Goal: Transaction & Acquisition: Purchase product/service

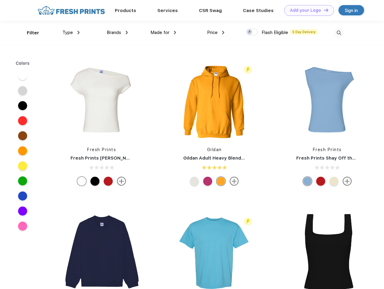
click at [307, 10] on link "Add your Logo Design Tool" at bounding box center [309, 10] width 50 height 11
click at [0, 0] on div "Design Tool" at bounding box center [0, 0] width 0 height 0
click at [323, 10] on link "Add your Logo Design Tool" at bounding box center [309, 10] width 50 height 11
click at [29, 33] on div "Filter" at bounding box center [33, 33] width 12 height 7
click at [71, 33] on span "Type" at bounding box center [67, 32] width 11 height 5
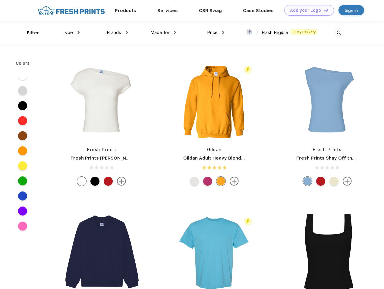
click at [117, 33] on span "Brands" at bounding box center [114, 32] width 14 height 5
click at [163, 33] on span "Made for" at bounding box center [159, 32] width 19 height 5
click at [216, 33] on span "Price" at bounding box center [212, 32] width 11 height 5
click at [252, 32] on div at bounding box center [252, 32] width 12 height 7
click at [250, 32] on input "checkbox" at bounding box center [248, 30] width 4 height 4
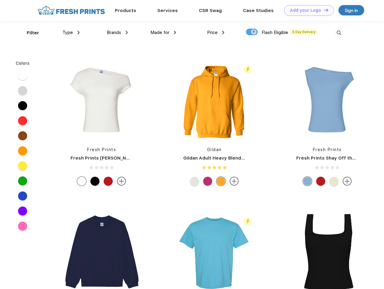
click at [338, 33] on img at bounding box center [339, 33] width 10 height 10
